Goal: Check status: Check status

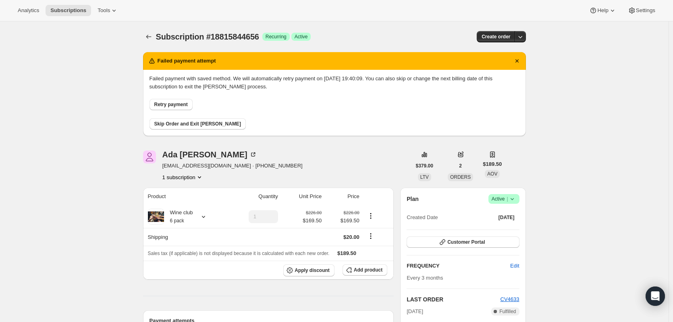
click at [170, 104] on span "Retry payment" at bounding box center [170, 104] width 33 height 6
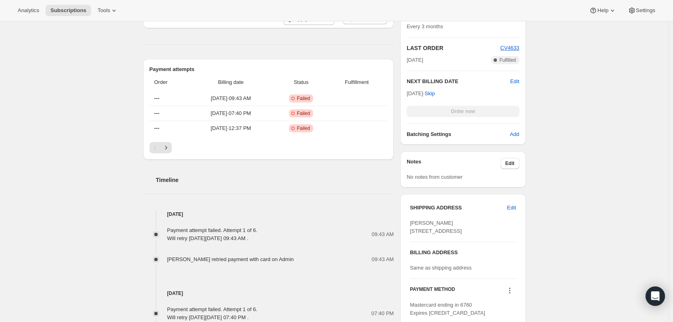
scroll to position [323, 0]
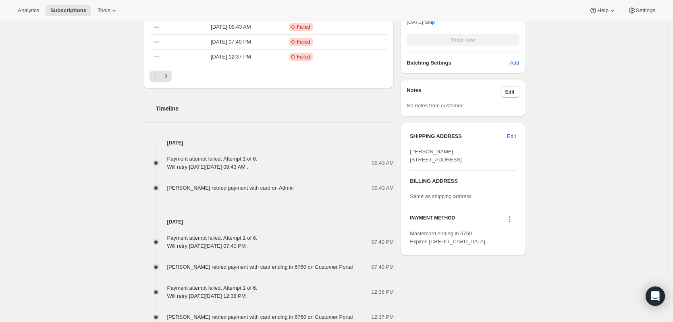
click at [513, 223] on icon at bounding box center [510, 219] width 8 height 8
click at [494, 278] on span "Add credit card" at bounding box center [500, 278] width 35 height 6
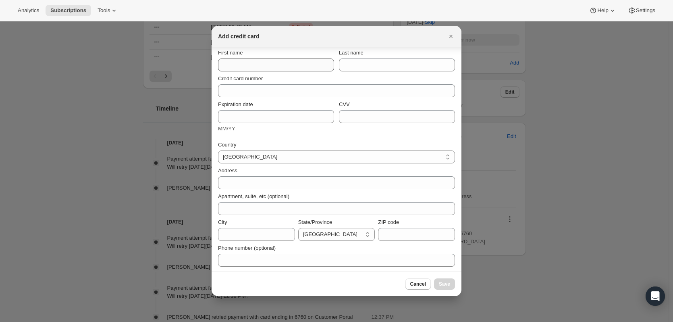
scroll to position [10, 0]
click at [453, 38] on icon "Close" at bounding box center [451, 36] width 8 height 8
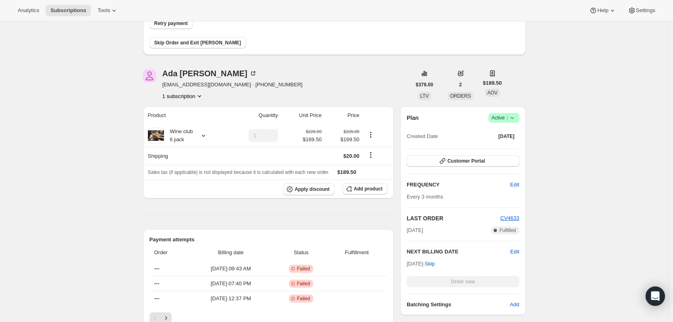
scroll to position [81, 0]
click at [460, 161] on span "Customer Portal" at bounding box center [465, 161] width 37 height 6
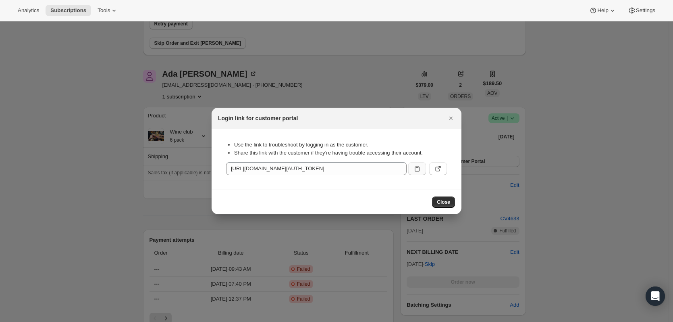
click at [415, 169] on icon ":r1j:" at bounding box center [417, 169] width 5 height 6
click at [442, 169] on icon ":r1j:" at bounding box center [438, 168] width 8 height 8
click at [412, 166] on button ":r1j:" at bounding box center [417, 168] width 18 height 13
click at [414, 170] on icon ":r1j:" at bounding box center [417, 168] width 8 height 8
drag, startPoint x: 444, startPoint y: 204, endPoint x: 374, endPoint y: 221, distance: 71.7
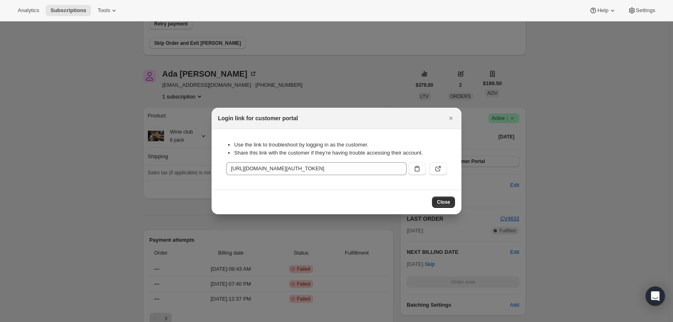
click at [444, 204] on span "Close" at bounding box center [443, 202] width 13 height 6
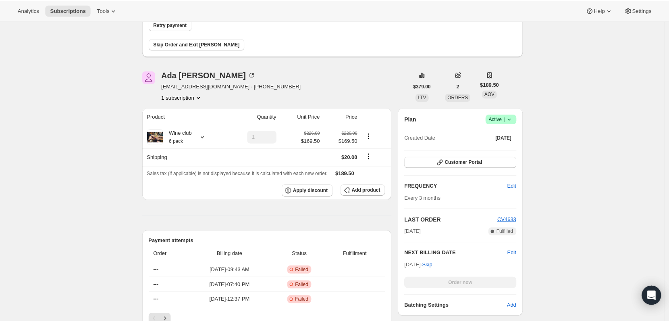
scroll to position [0, 0]
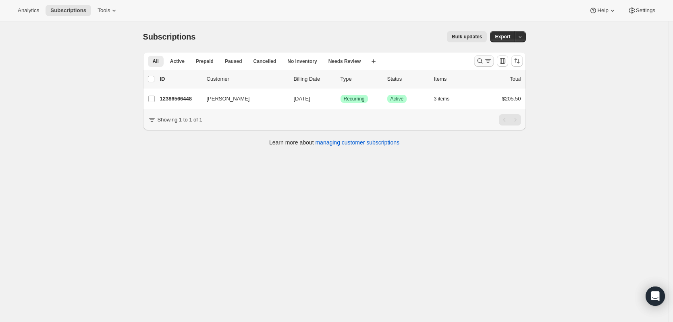
click at [486, 58] on icon "Search and filter results" at bounding box center [488, 61] width 8 height 8
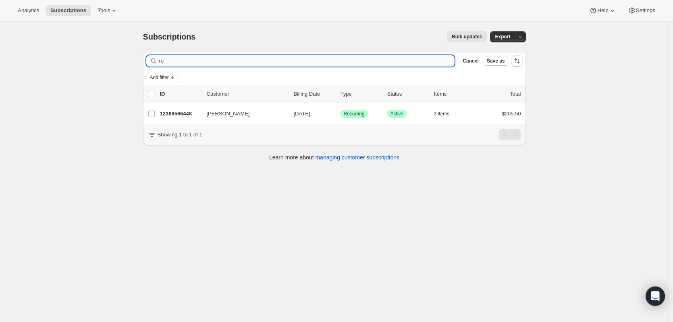
type input "r"
type input "ada"
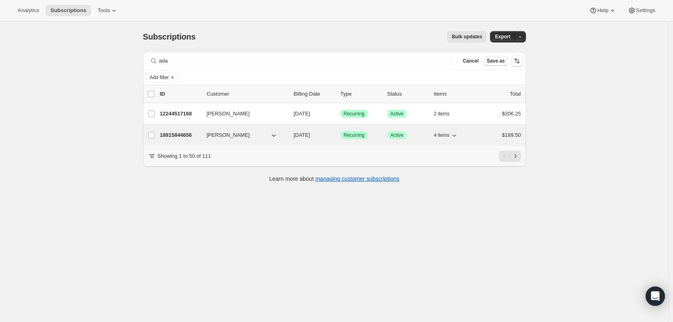
click at [173, 134] on p "18815844656" at bounding box center [180, 135] width 40 height 8
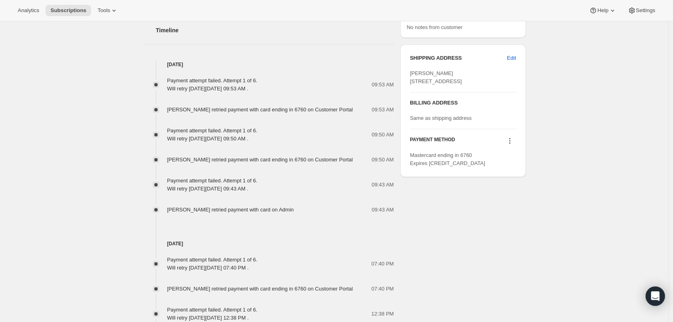
scroll to position [403, 0]
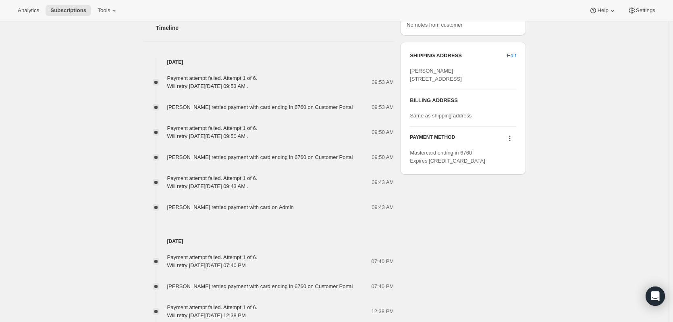
click at [511, 142] on icon at bounding box center [510, 138] width 8 height 8
click at [621, 150] on div "Subscription #18815844656. This page is ready Subscription #18815844656 Success…" at bounding box center [334, 93] width 669 height 950
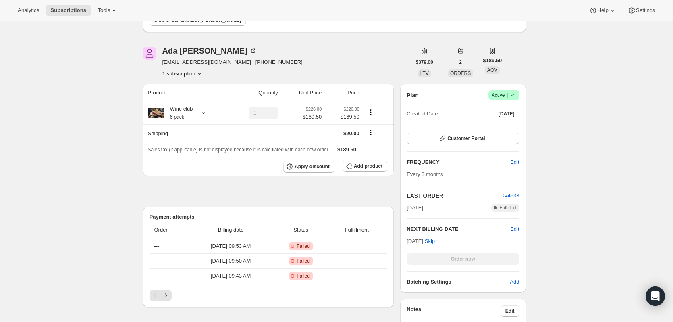
scroll to position [0, 0]
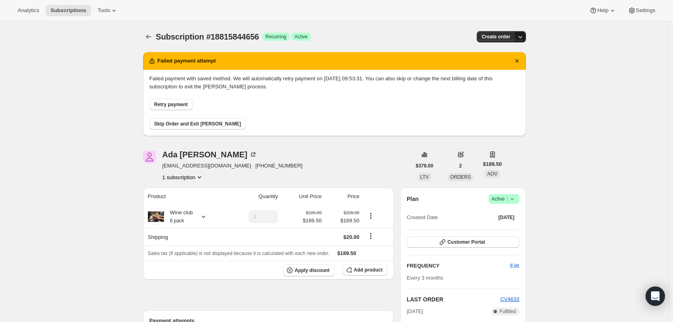
click at [520, 37] on icon "button" at bounding box center [520, 37] width 8 height 8
